Goal: Task Accomplishment & Management: Manage account settings

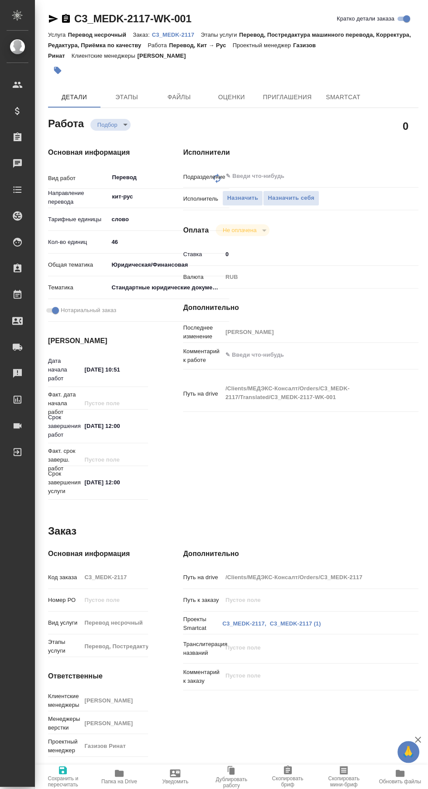
type textarea "x"
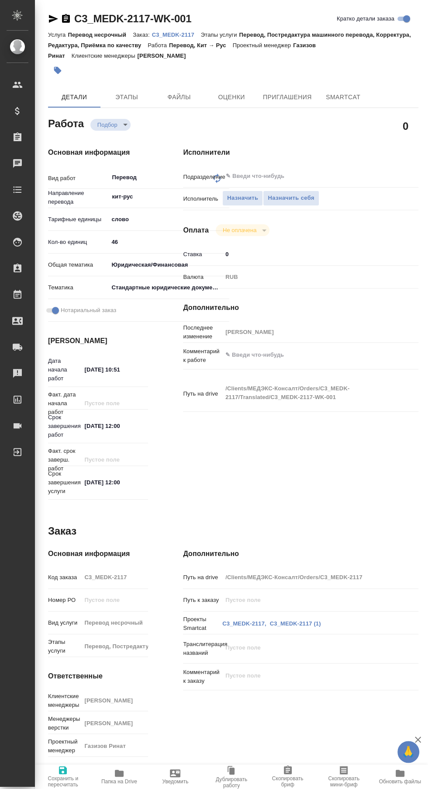
type textarea "x"
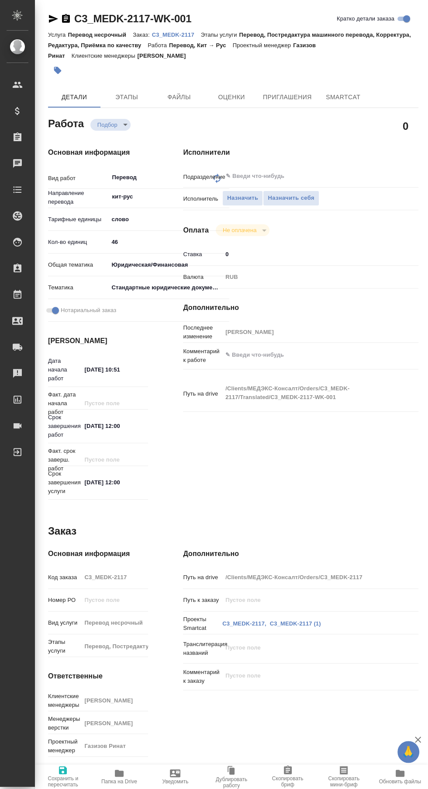
type textarea "x"
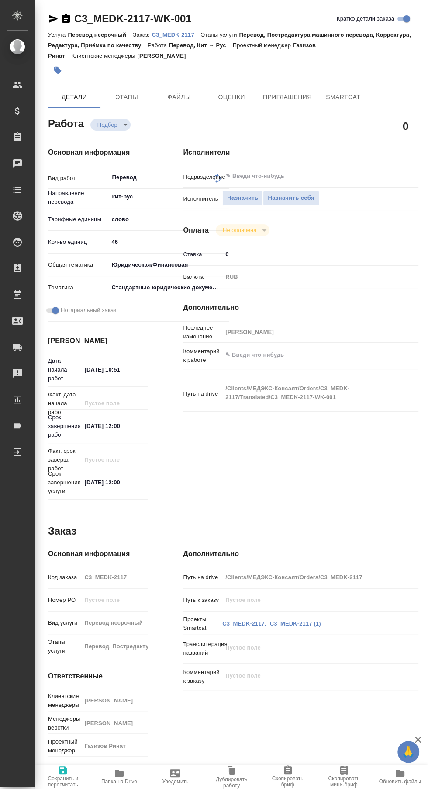
type textarea "x"
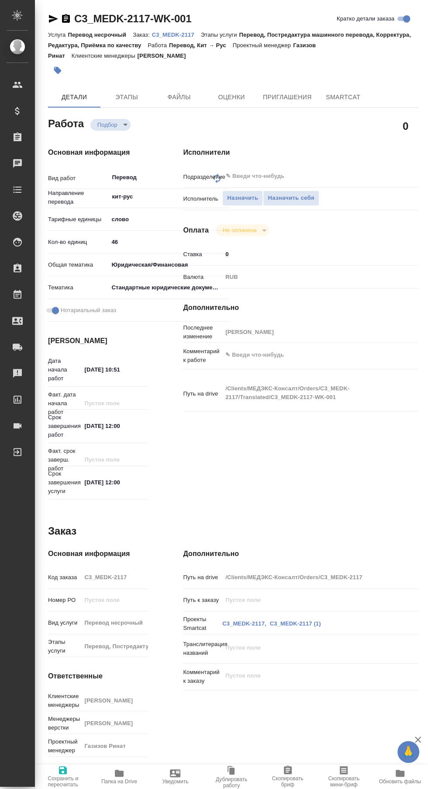
type textarea "x"
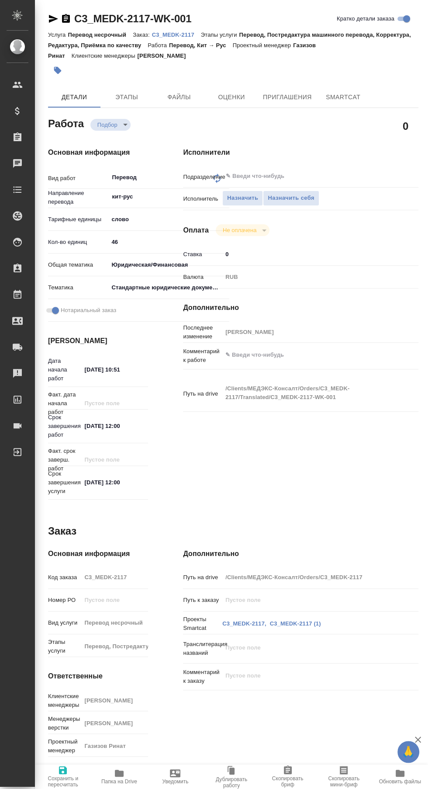
type textarea "x"
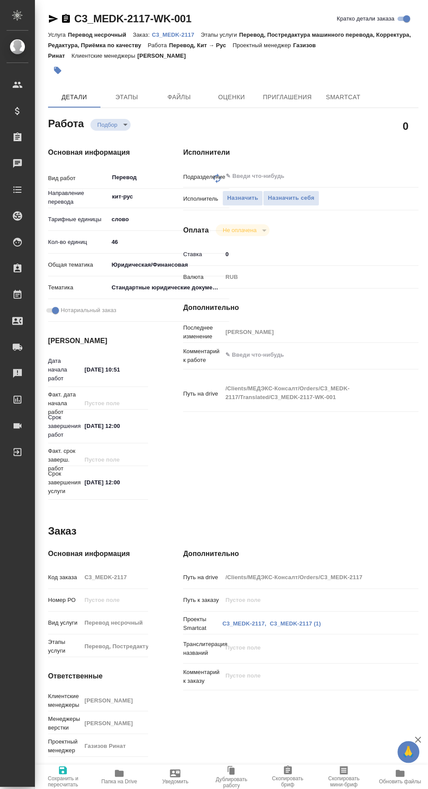
type textarea "x"
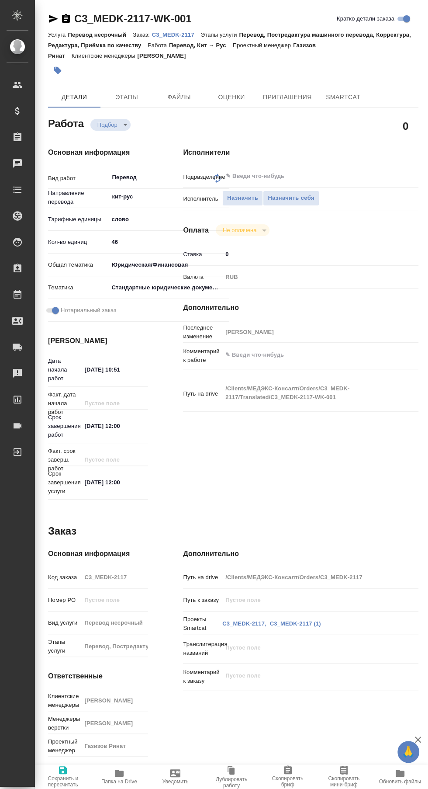
click at [113, 782] on span "Папка на Drive" at bounding box center [119, 782] width 36 height 6
click at [172, 36] on p "C3_MEDK-2117" at bounding box center [176, 34] width 49 height 7
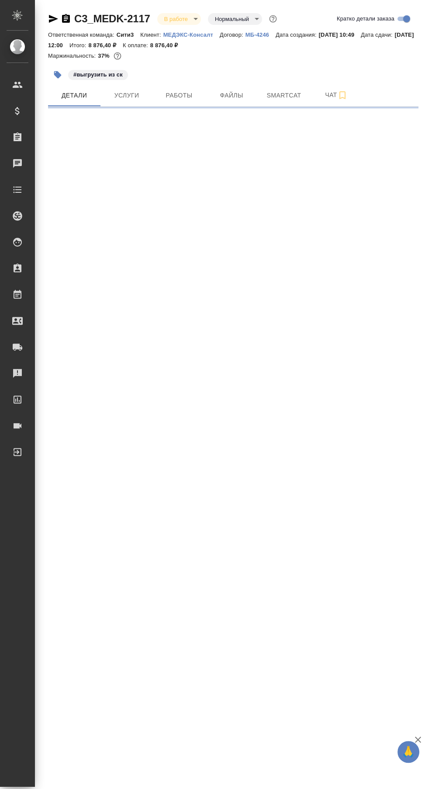
select select "RU"
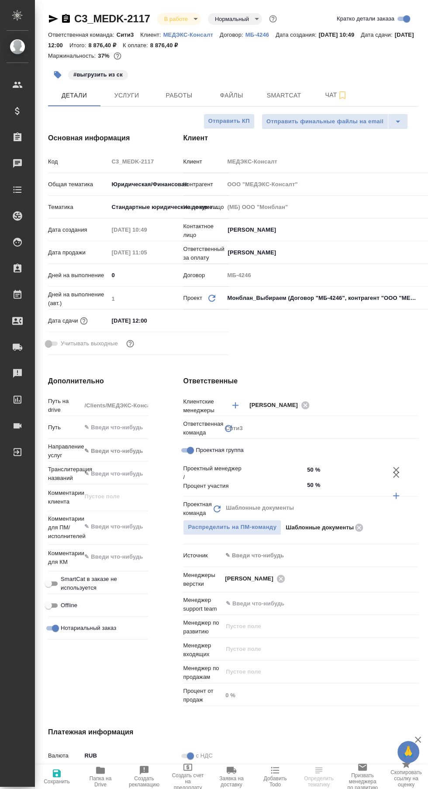
type textarea "x"
type input "Газизов Ринат"
type input "Chernova Anna"
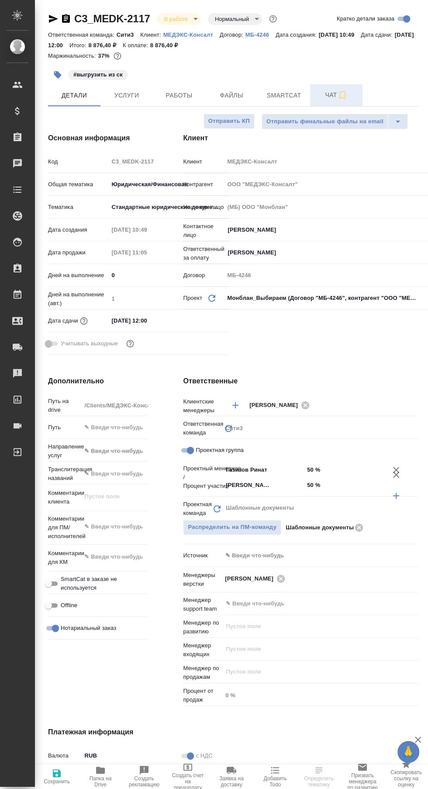
click at [318, 90] on span "Чат" at bounding box center [337, 95] width 42 height 11
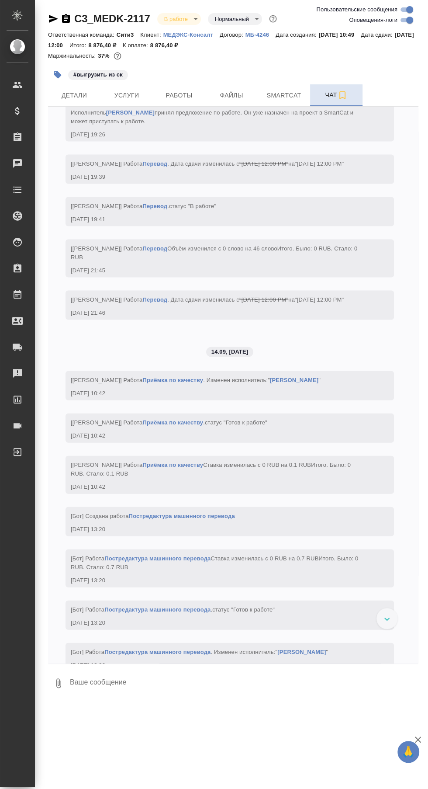
scroll to position [3421, 0]
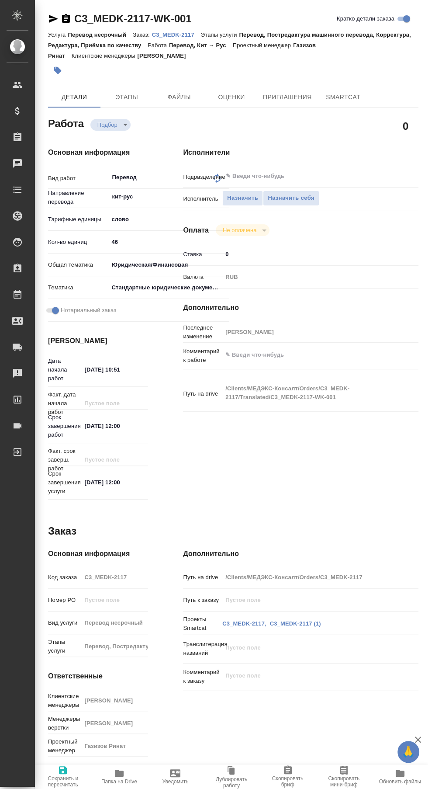
type textarea "x"
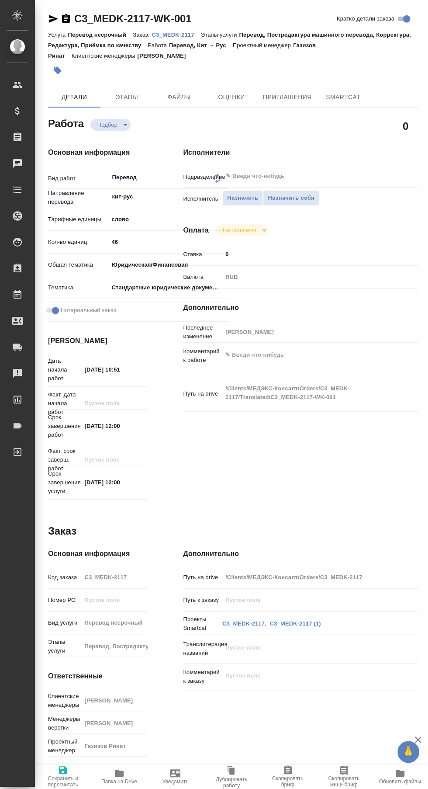
type textarea "x"
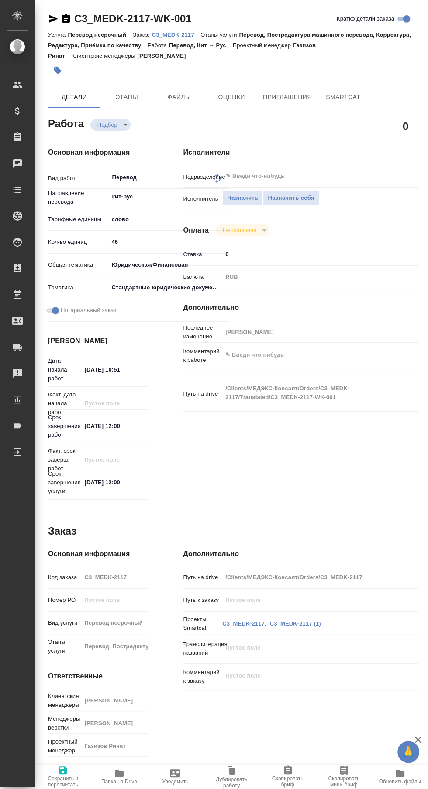
type textarea "x"
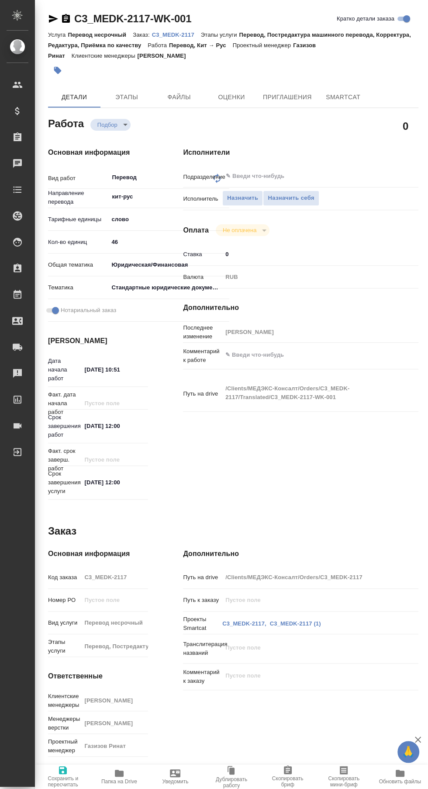
type textarea "x"
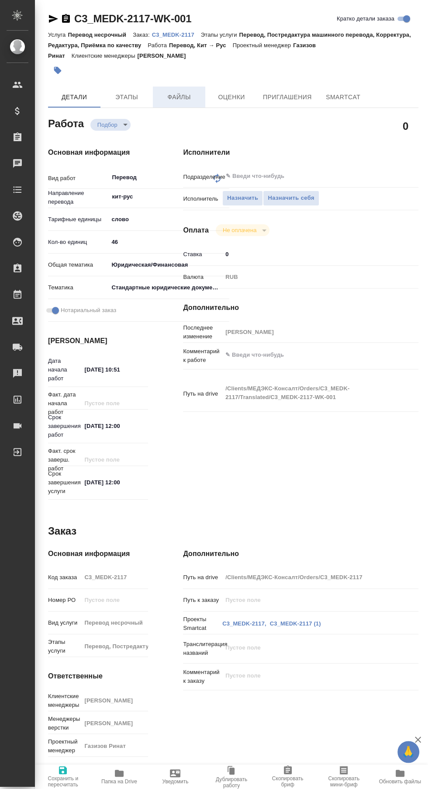
click at [184, 96] on span "Файлы" at bounding box center [179, 97] width 42 height 11
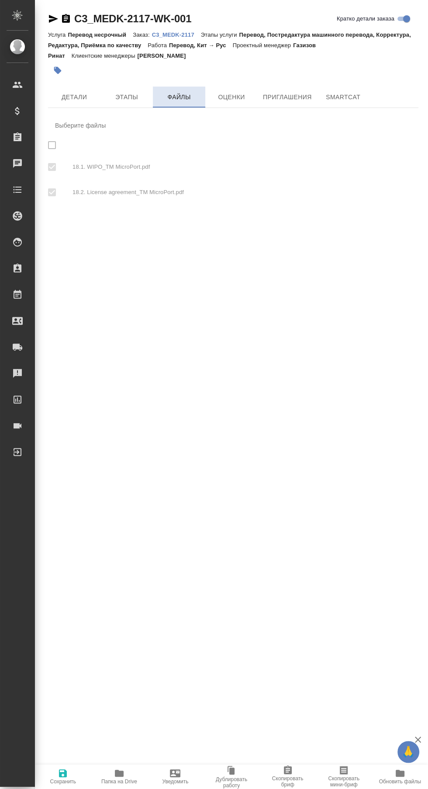
checkbox input "true"
